Goal: Transaction & Acquisition: Download file/media

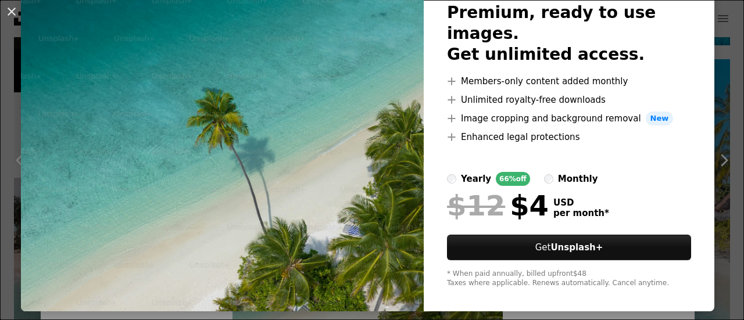
scroll to position [29, 0]
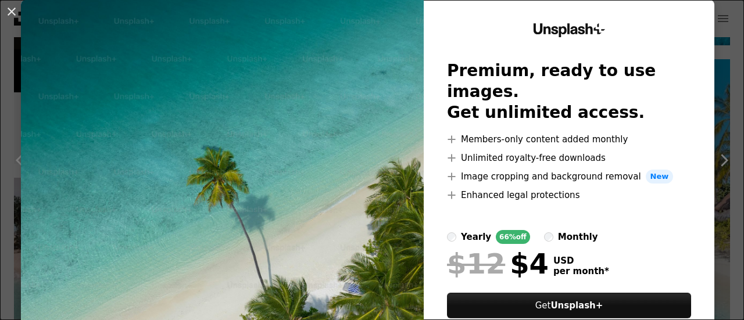
click at [719, 104] on div "An X shape Unsplash+ Premium, ready to use images. Get unlimited access. A plus…" at bounding box center [372, 160] width 744 height 320
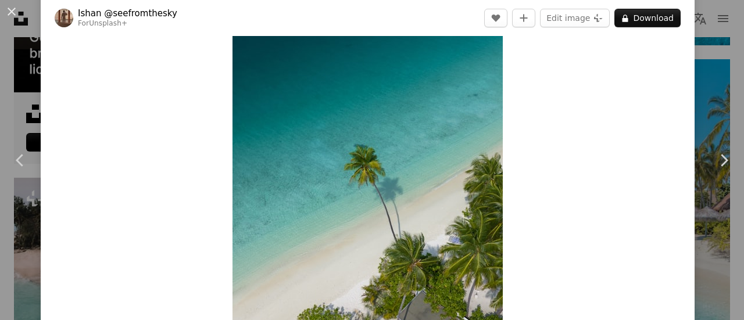
scroll to position [116, 0]
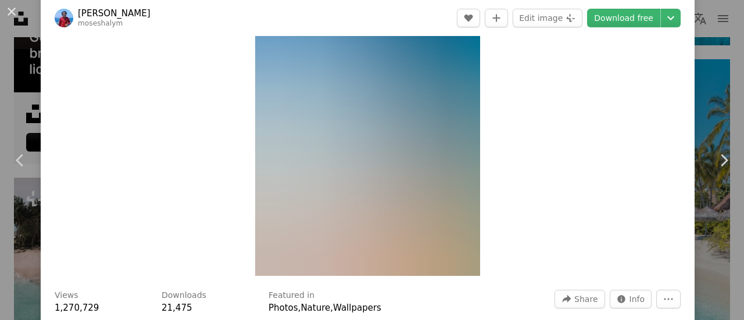
scroll to position [116, 0]
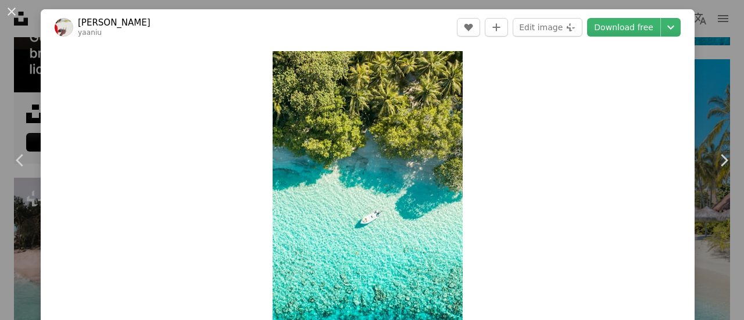
scroll to position [58, 0]
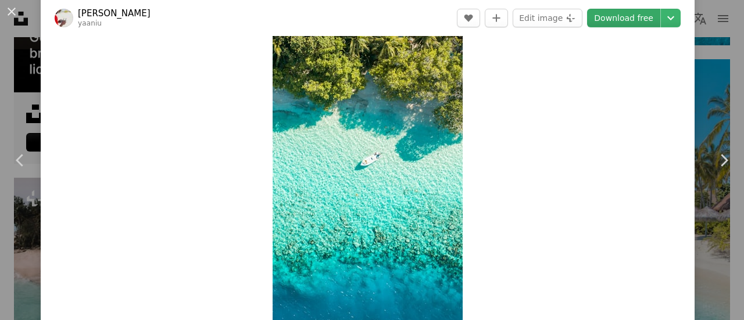
click at [636, 15] on link "Download free" at bounding box center [623, 18] width 73 height 19
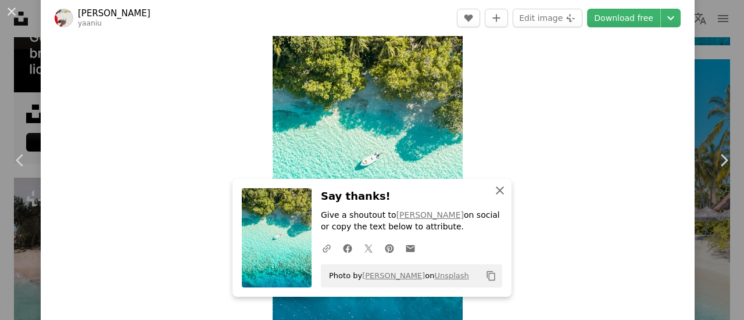
click at [498, 189] on icon "An X shape" at bounding box center [500, 191] width 14 height 14
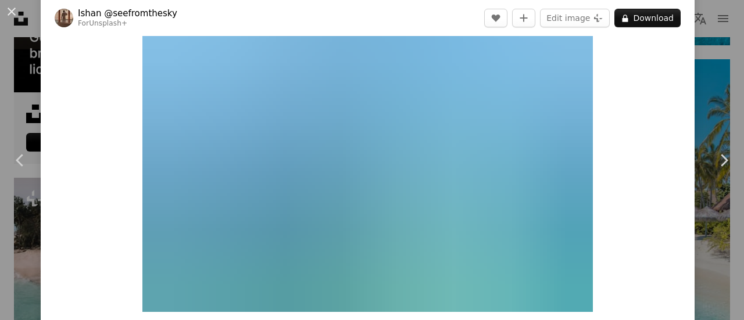
scroll to position [58, 0]
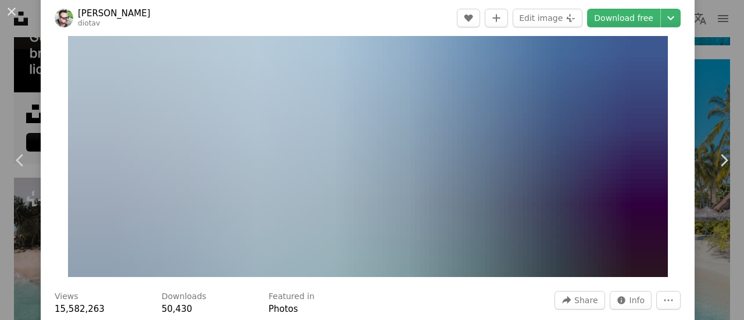
scroll to position [116, 0]
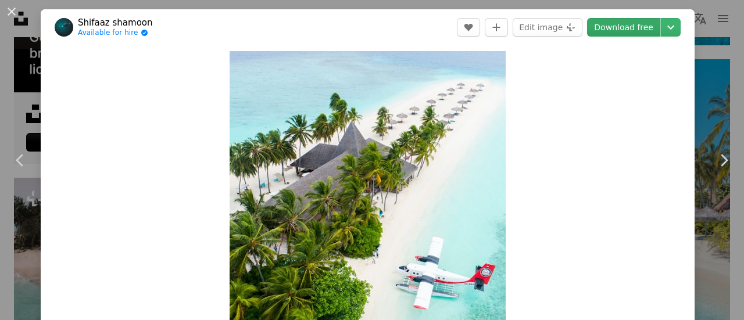
click at [622, 25] on link "Download free" at bounding box center [623, 27] width 73 height 19
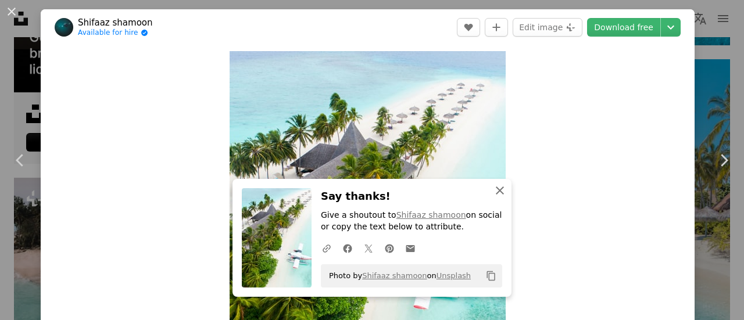
click at [499, 191] on icon "An X shape" at bounding box center [500, 191] width 14 height 14
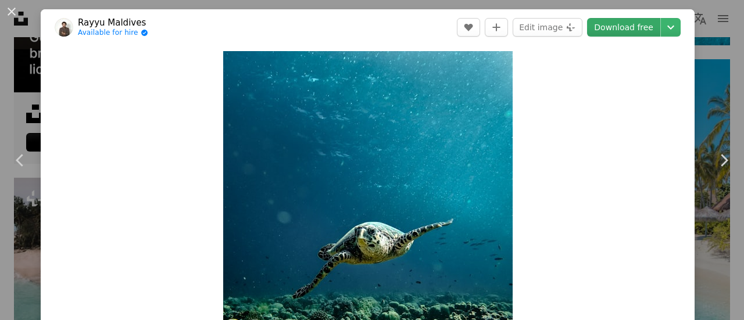
click at [625, 31] on link "Download free" at bounding box center [623, 27] width 73 height 19
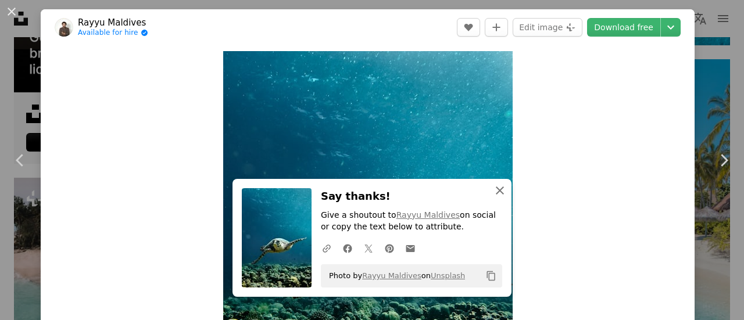
click at [497, 192] on icon "button" at bounding box center [500, 191] width 8 height 8
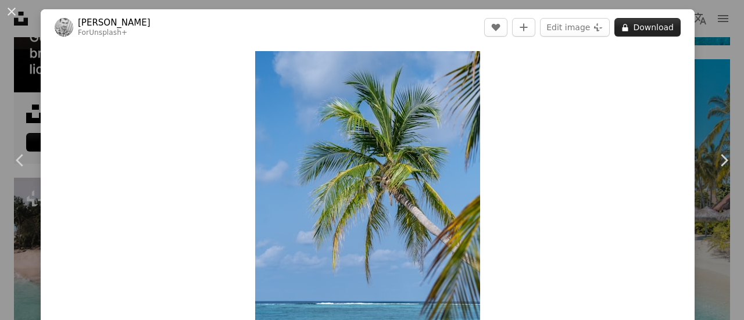
click at [628, 26] on button "A lock Download" at bounding box center [647, 27] width 66 height 19
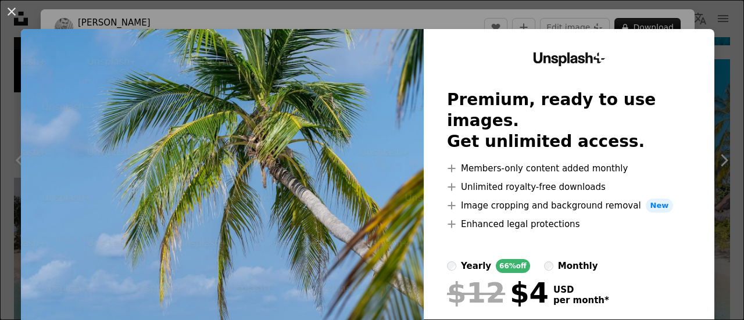
click at [705, 127] on div "An X shape Unsplash+ Premium, ready to use images. Get unlimited access. A plus…" at bounding box center [372, 160] width 744 height 320
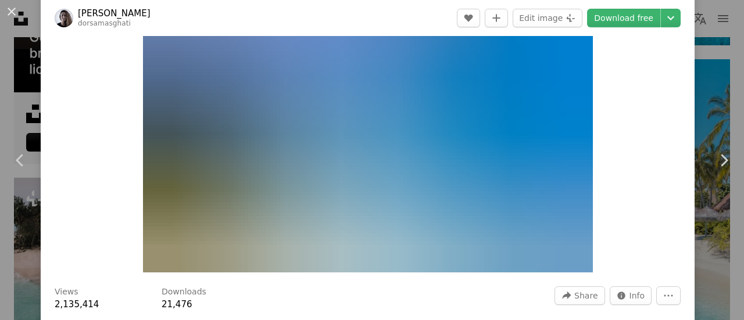
scroll to position [58, 0]
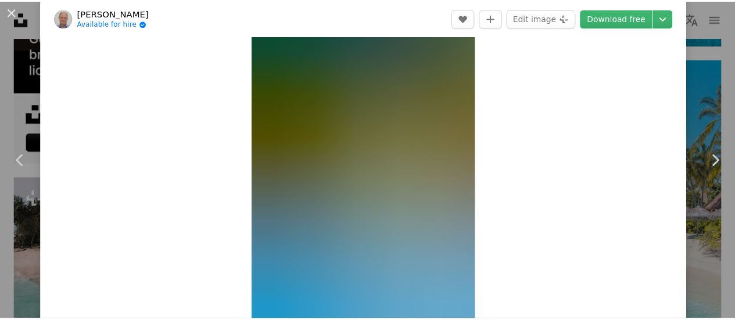
scroll to position [58, 0]
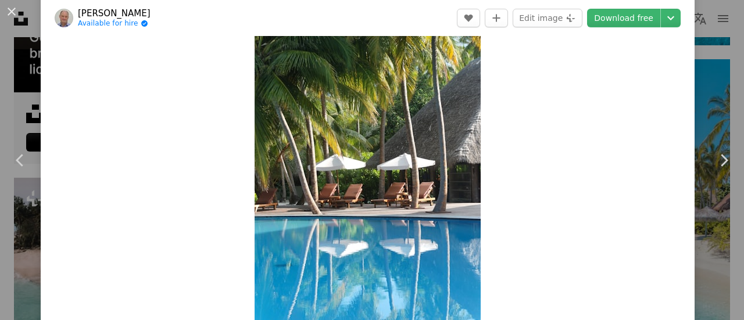
click at [711, 92] on div "An X shape Chevron left Chevron right [PERSON_NAME] Available for hire A checkm…" at bounding box center [372, 160] width 744 height 320
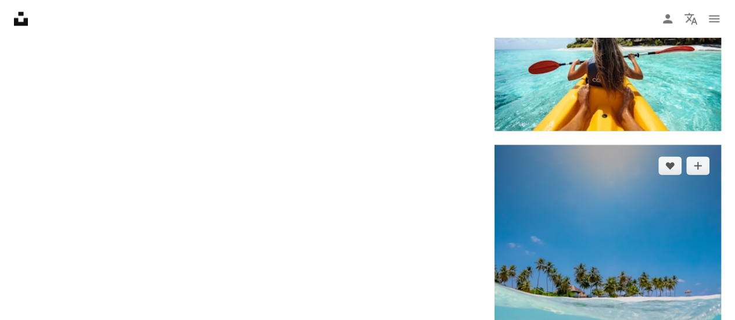
scroll to position [5346, 0]
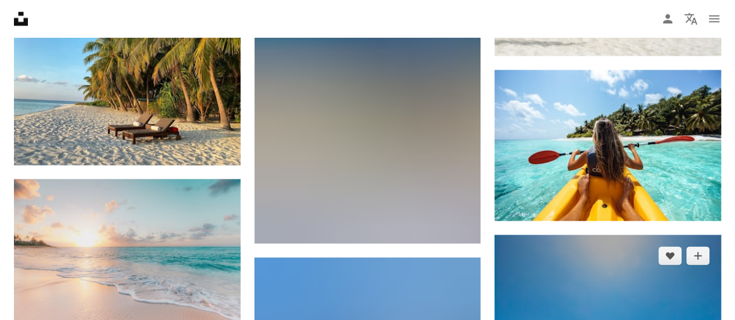
scroll to position [5288, 0]
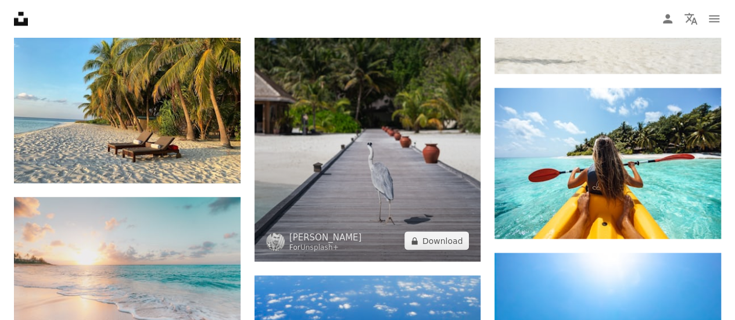
click at [437, 141] on img at bounding box center [368, 120] width 227 height 283
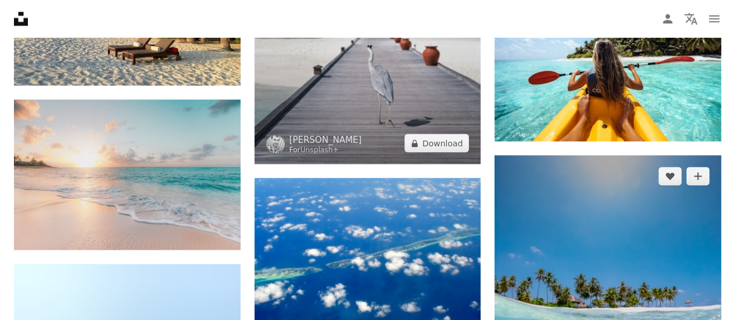
scroll to position [5404, 0]
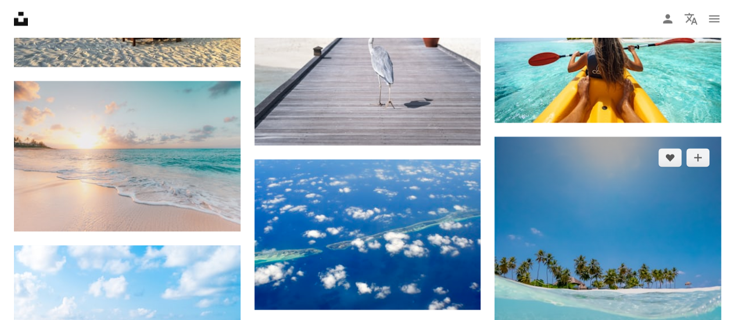
click at [621, 216] on img at bounding box center [607, 278] width 227 height 283
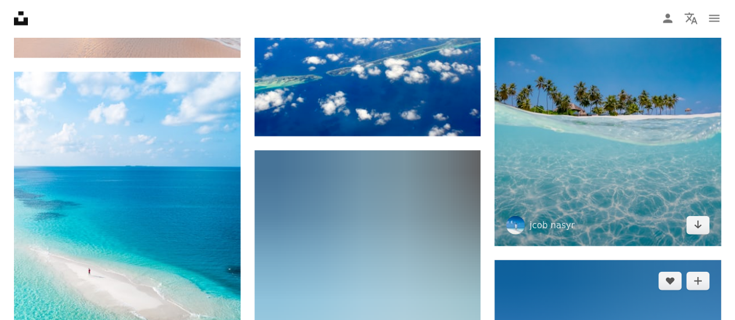
scroll to position [5578, 0]
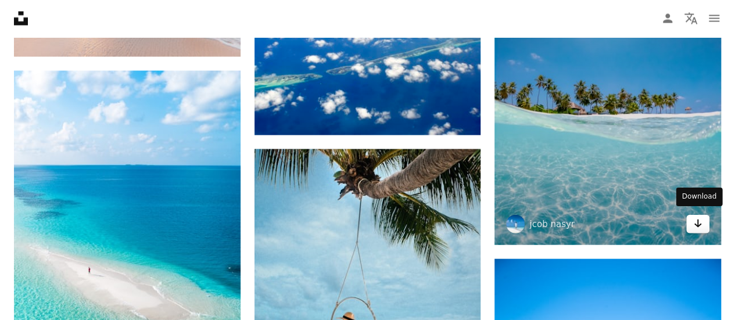
click at [698, 221] on icon "Download" at bounding box center [698, 224] width 8 height 8
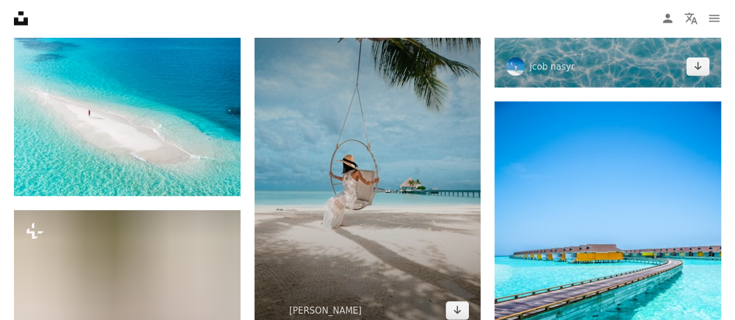
scroll to position [5753, 0]
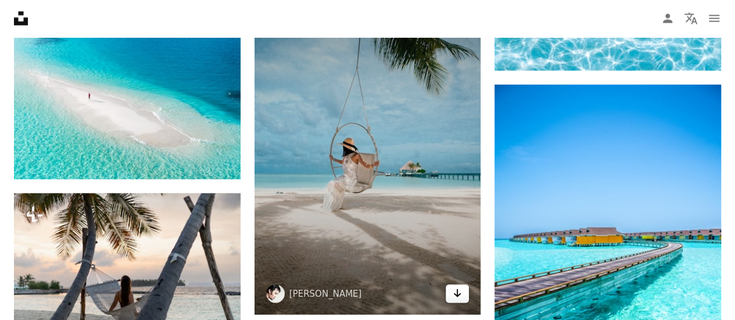
drag, startPoint x: 454, startPoint y: 296, endPoint x: 450, endPoint y: 291, distance: 6.6
click at [454, 296] on link "Arrow pointing down" at bounding box center [457, 294] width 23 height 19
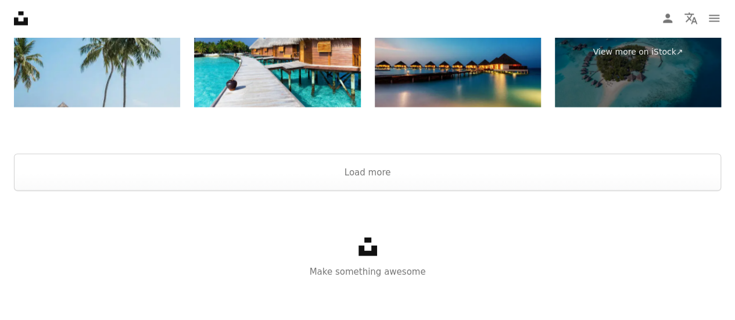
scroll to position [7796, 0]
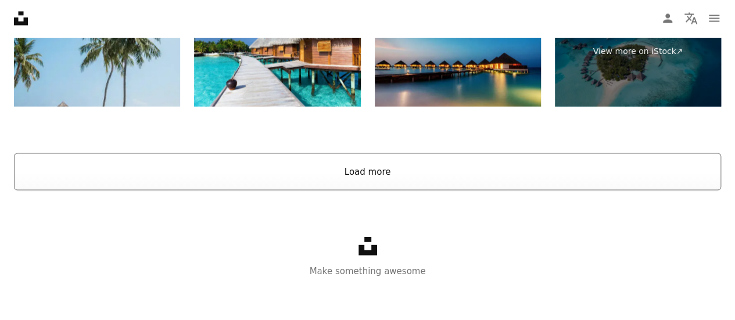
click at [372, 169] on button "Load more" at bounding box center [367, 171] width 707 height 37
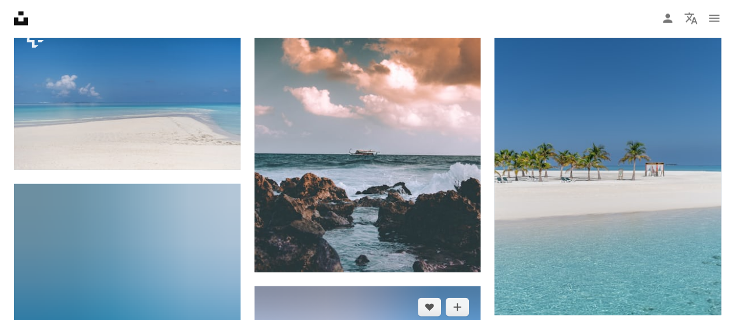
scroll to position [7912, 0]
